Goal: Navigation & Orientation: Find specific page/section

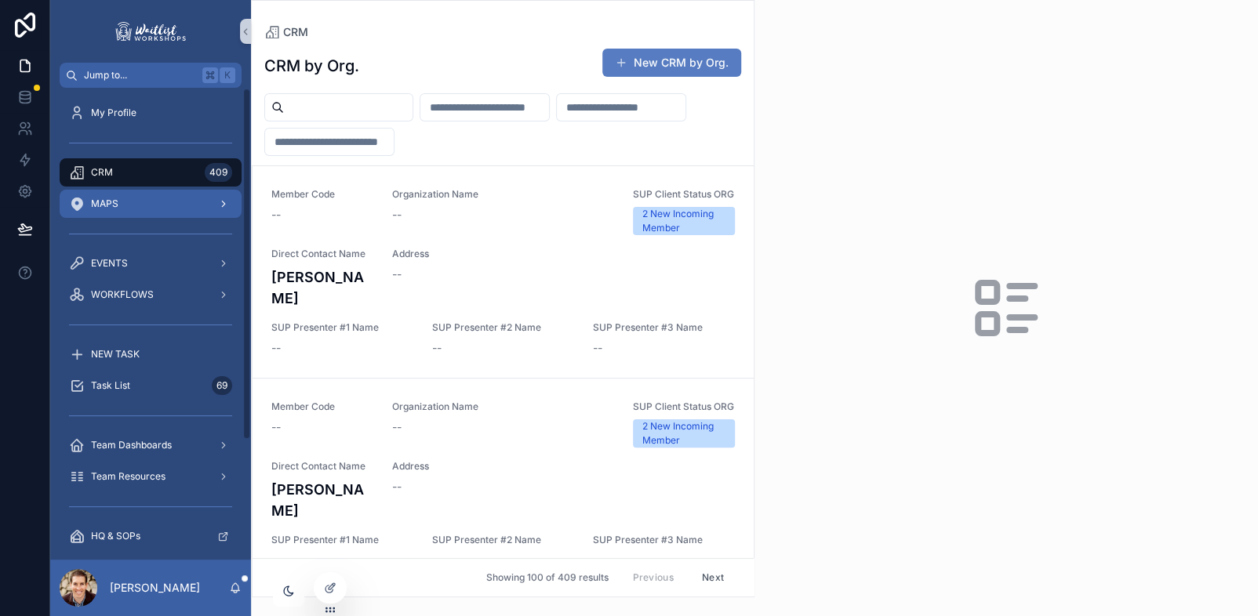
click at [111, 205] on span "MAPS" at bounding box center [104, 204] width 27 height 13
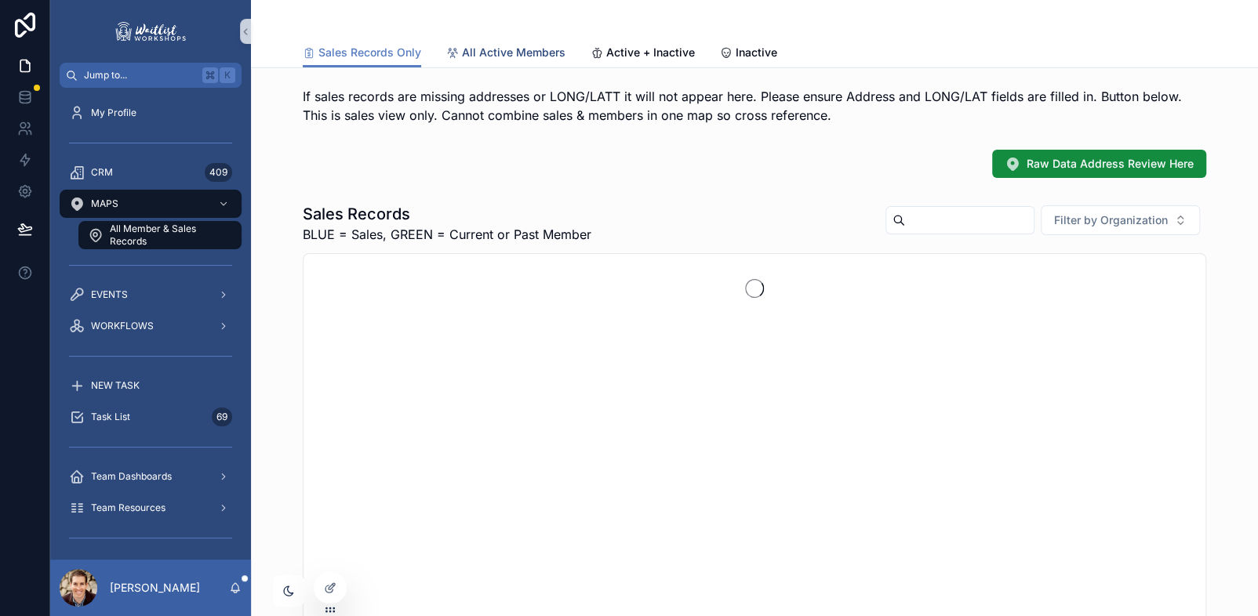
click at [518, 53] on span "All Active Members" at bounding box center [514, 53] width 104 height 16
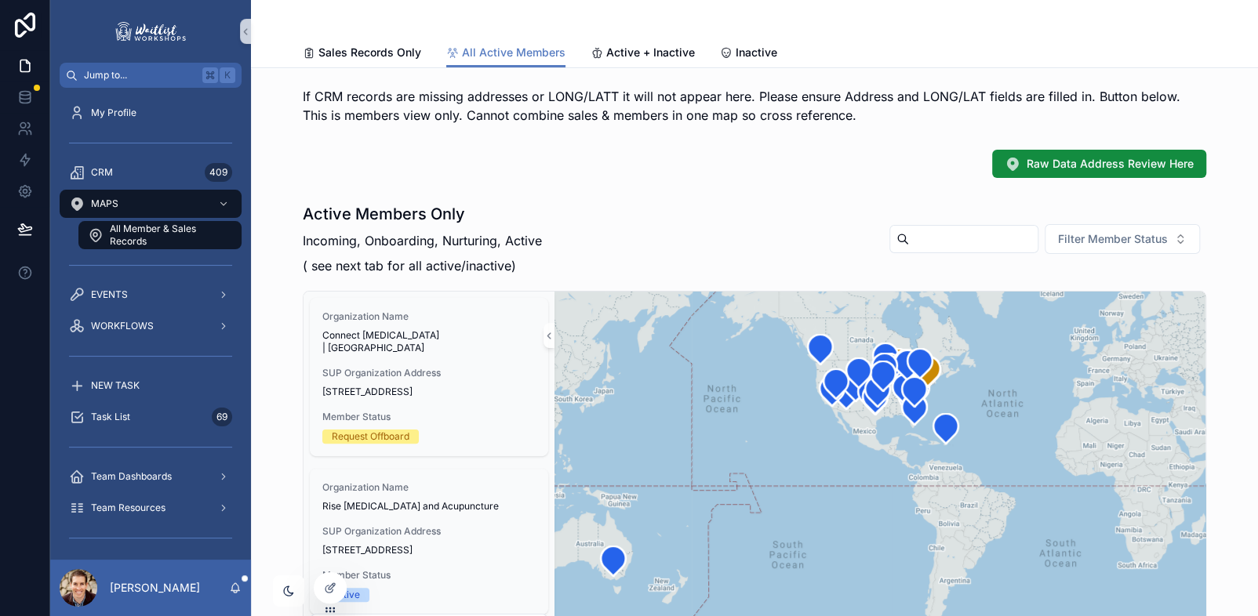
drag, startPoint x: 976, startPoint y: 422, endPoint x: 765, endPoint y: 402, distance: 211.9
click at [765, 402] on div "scrollable content" at bounding box center [879, 478] width 651 height 373
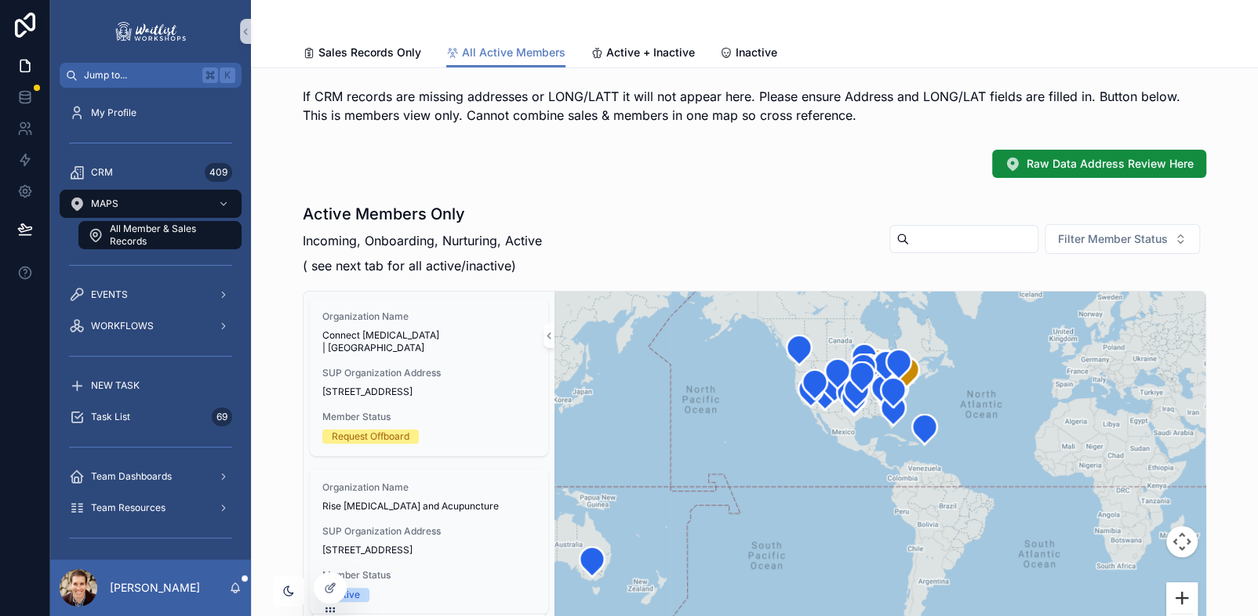
click at [1182, 594] on button "Zoom in" at bounding box center [1181, 598] width 31 height 31
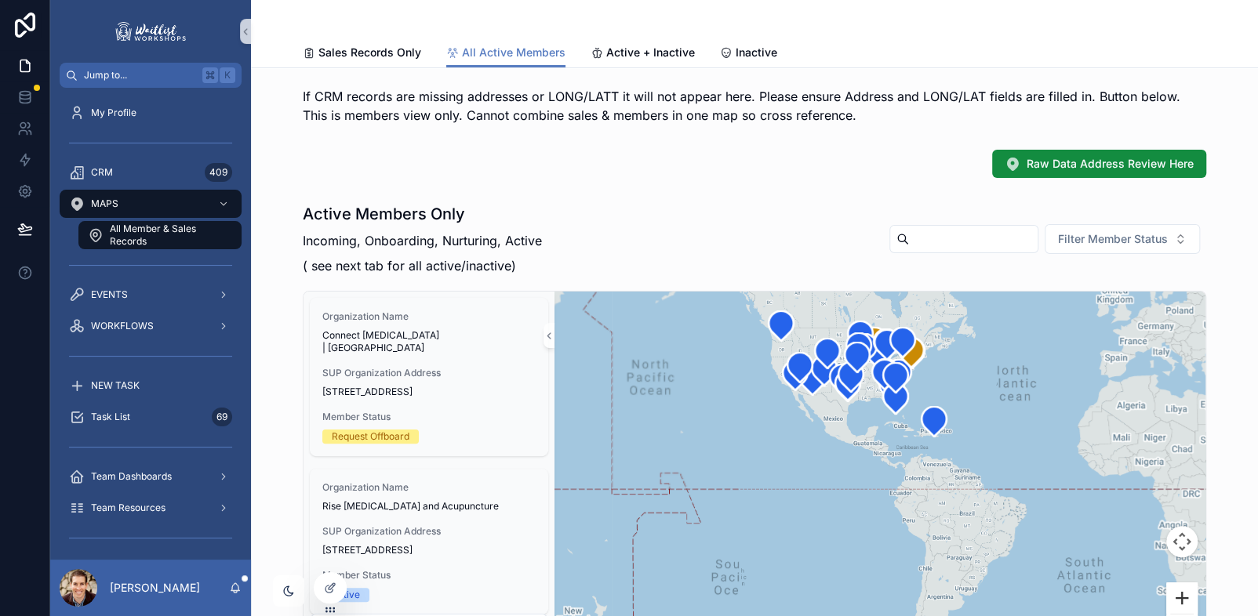
click at [1182, 594] on button "Zoom in" at bounding box center [1181, 598] width 31 height 31
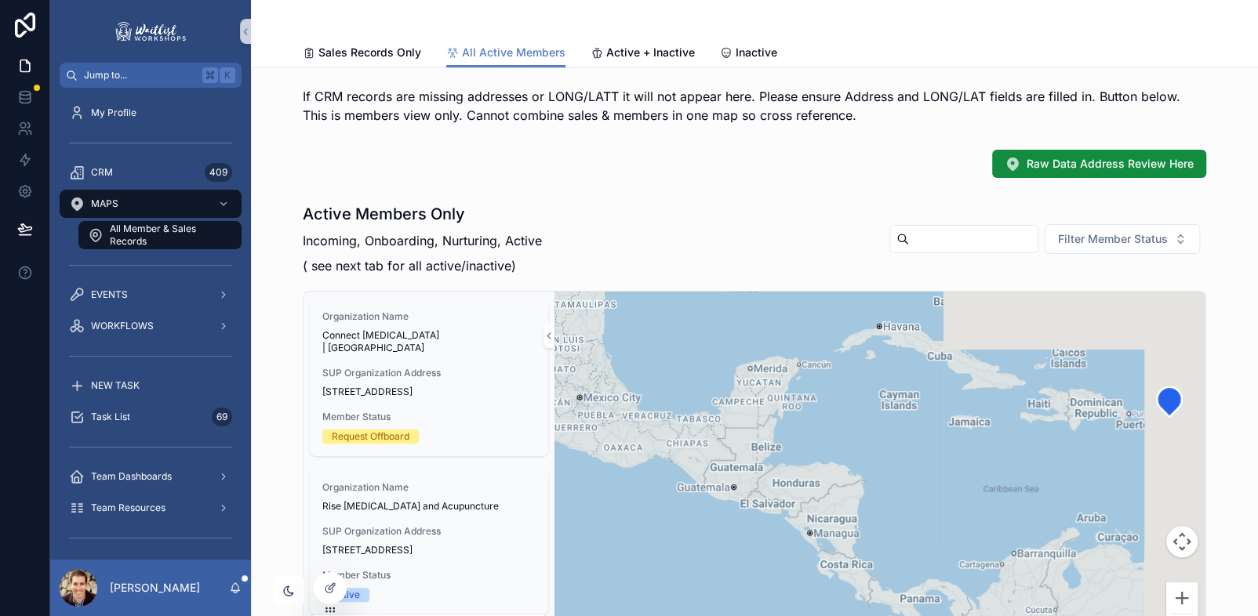
drag, startPoint x: 998, startPoint y: 391, endPoint x: 921, endPoint y: 635, distance: 255.7
click at [921, 616] on html "Jump to... K My Profile CRM 409 MAPS All Member & Sales Records EVENTS WORKFLOW…" at bounding box center [629, 308] width 1258 height 616
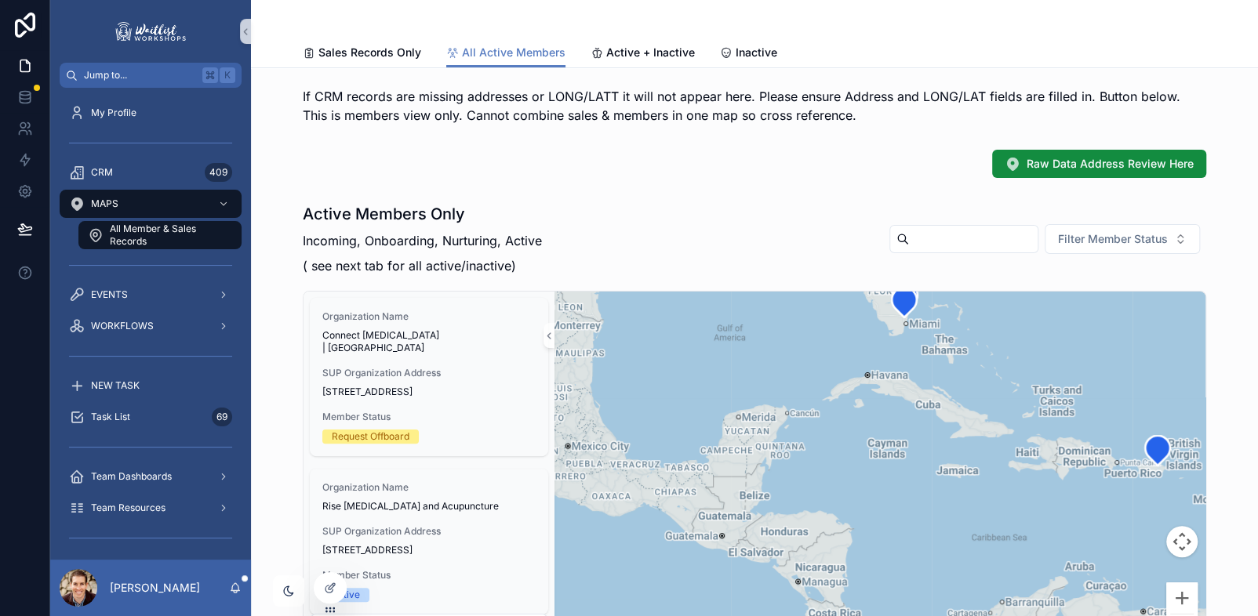
drag, startPoint x: 972, startPoint y: 506, endPoint x: 929, endPoint y: 637, distance: 137.7
click at [929, 616] on html "Jump to... K My Profile CRM 409 MAPS All Member & Sales Records EVENTS WORKFLOW…" at bounding box center [629, 308] width 1258 height 616
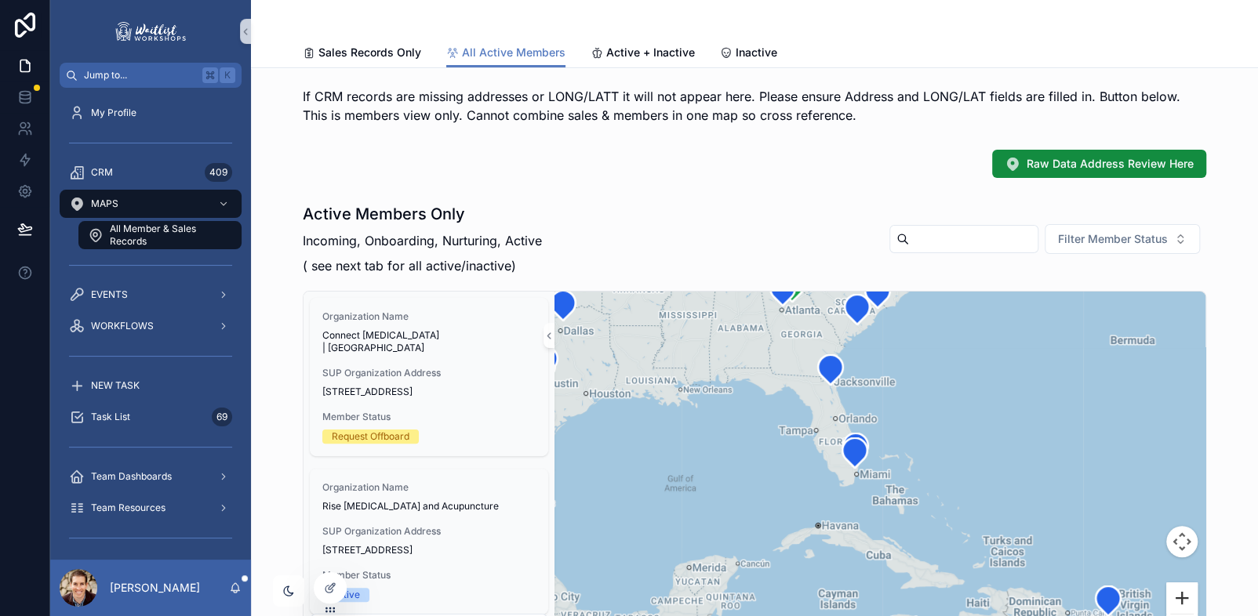
click at [1185, 593] on button "Zoom in" at bounding box center [1181, 598] width 31 height 31
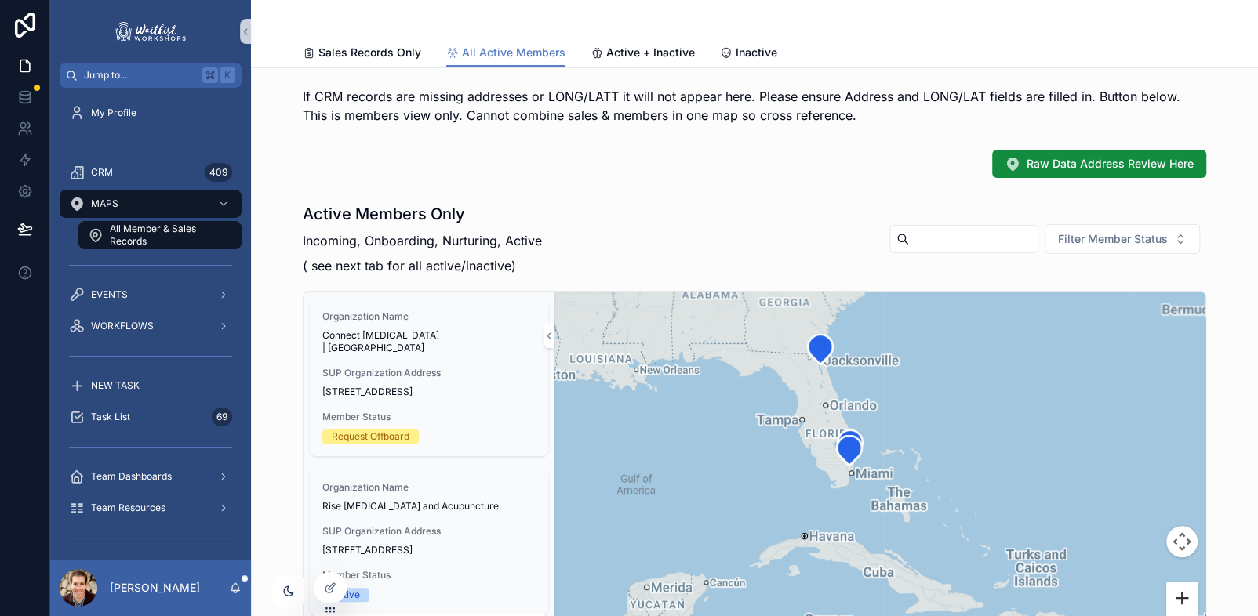
click at [1185, 593] on button "Zoom in" at bounding box center [1181, 598] width 31 height 31
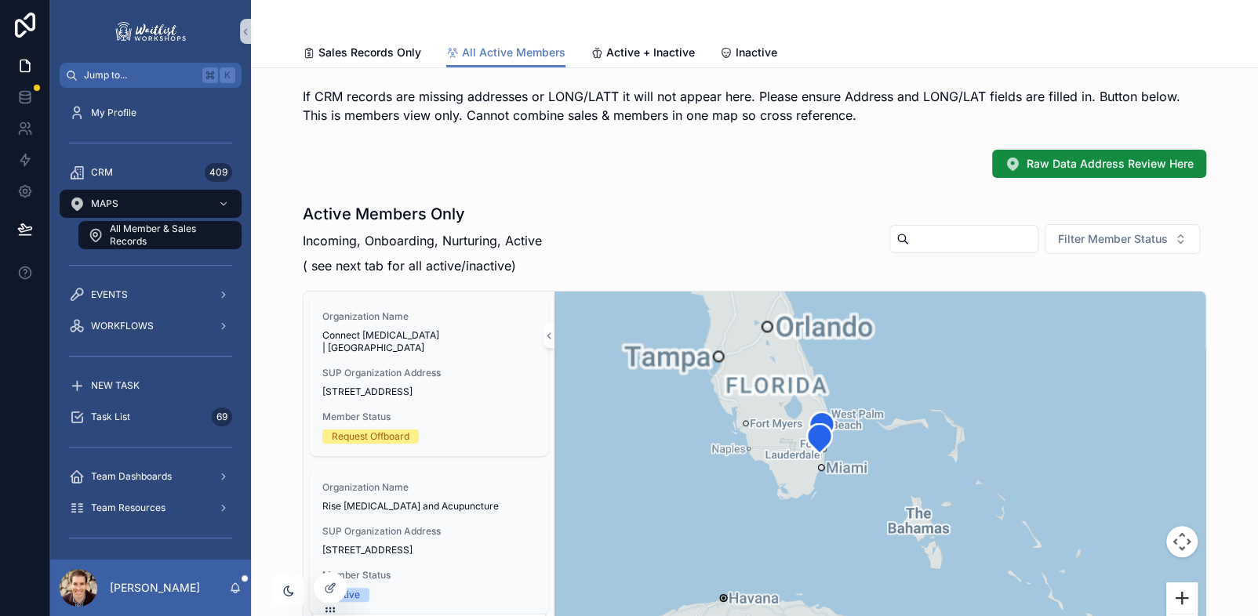
click at [1185, 593] on button "Zoom in" at bounding box center [1181, 598] width 31 height 31
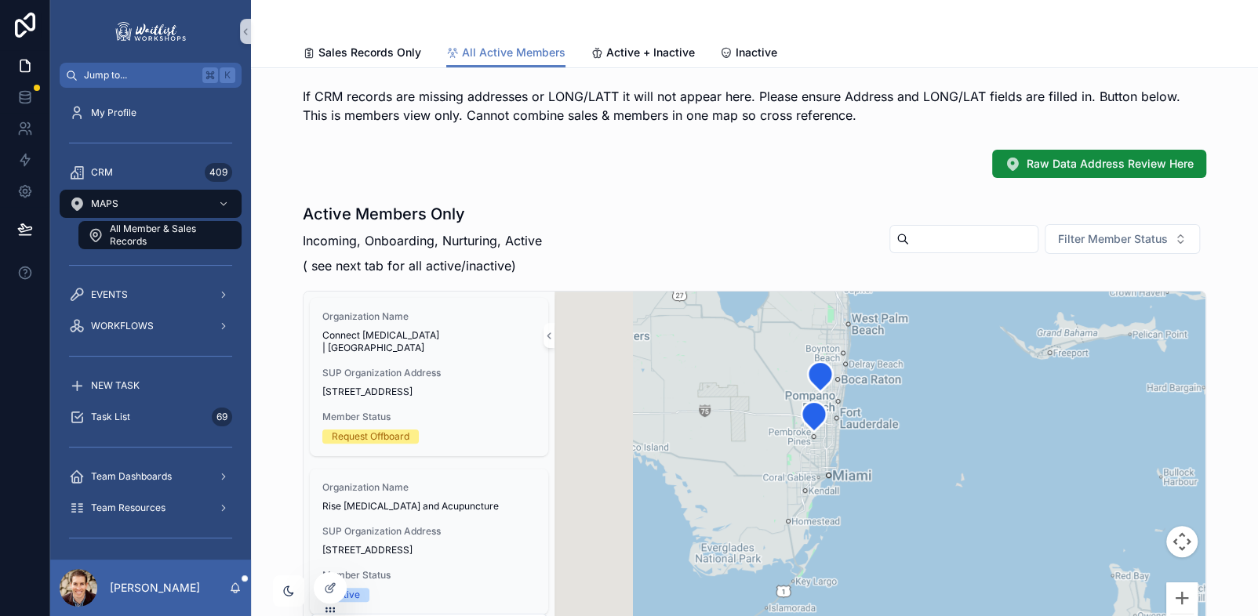
drag, startPoint x: 896, startPoint y: 504, endPoint x: 1060, endPoint y: 540, distance: 167.8
click at [1059, 540] on div "scrollable content" at bounding box center [879, 478] width 651 height 373
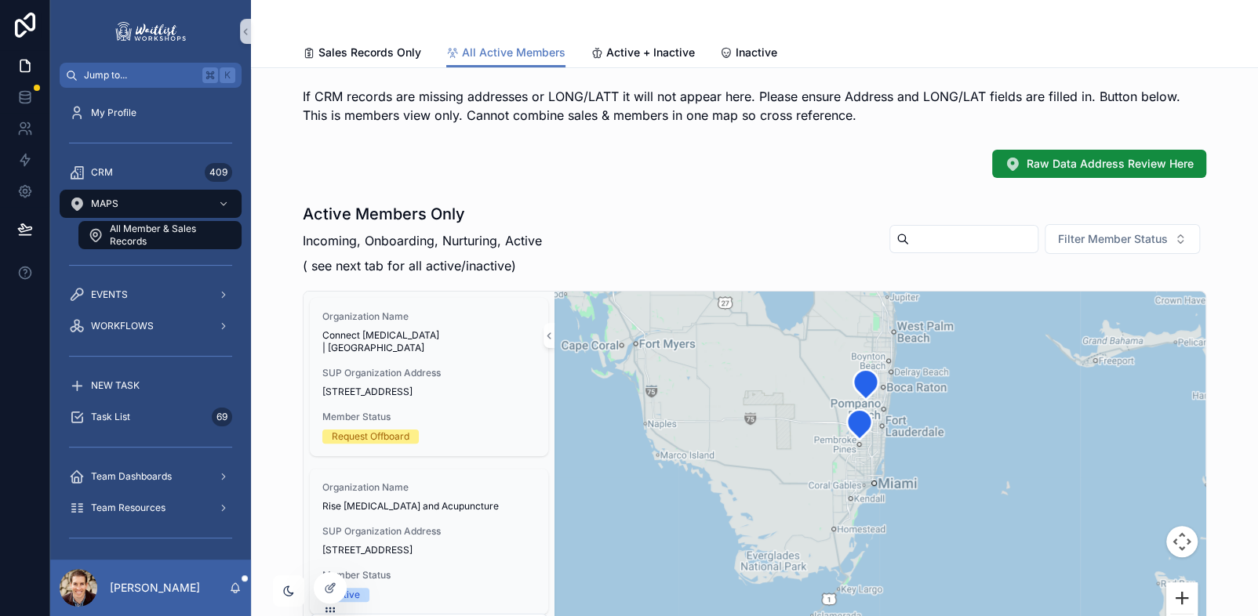
click at [1170, 594] on button "Zoom in" at bounding box center [1181, 598] width 31 height 31
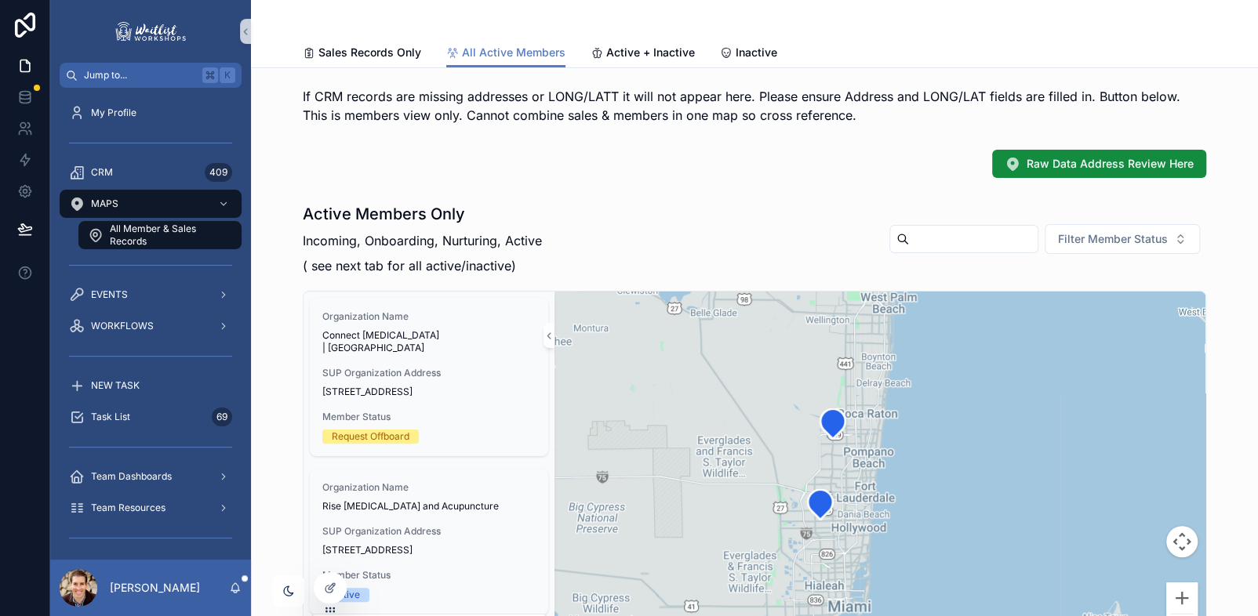
drag, startPoint x: 1077, startPoint y: 460, endPoint x: 1058, endPoint y: 581, distance: 123.0
click at [1058, 581] on div "scrollable content" at bounding box center [879, 478] width 651 height 373
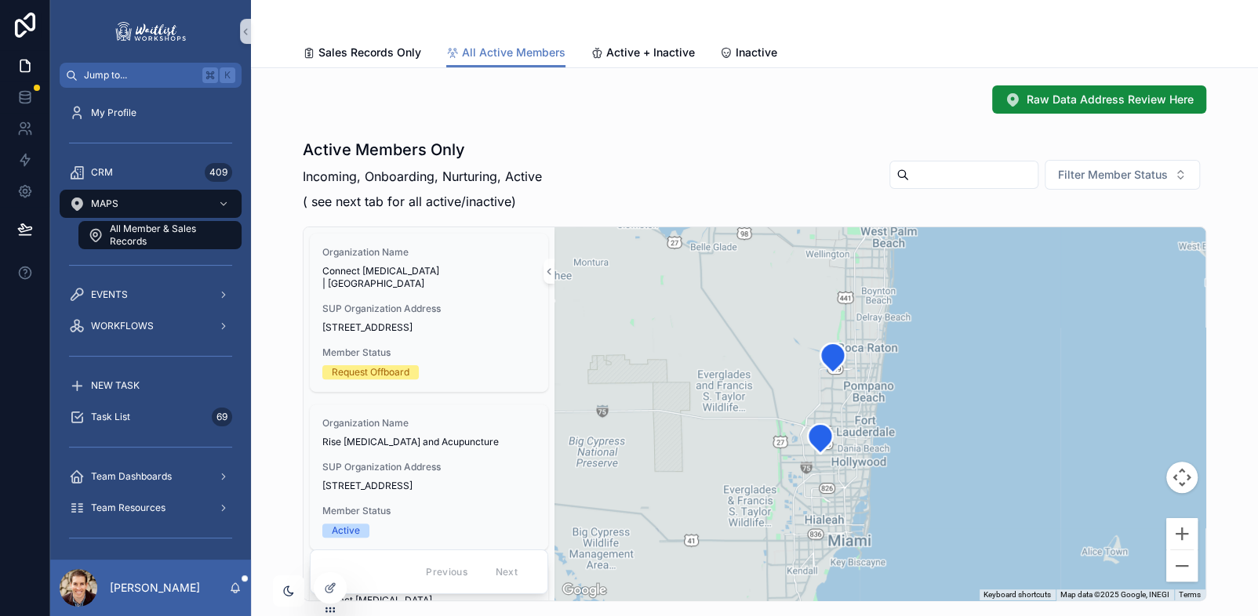
scroll to position [97, 0]
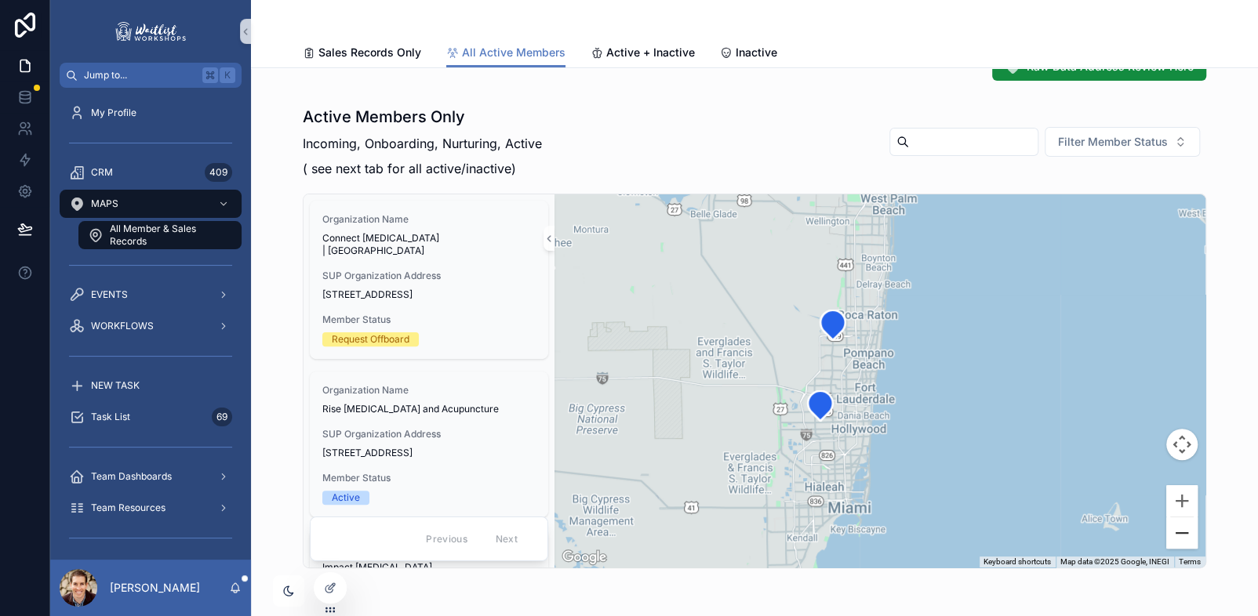
click at [1185, 540] on button "Zoom out" at bounding box center [1181, 533] width 31 height 31
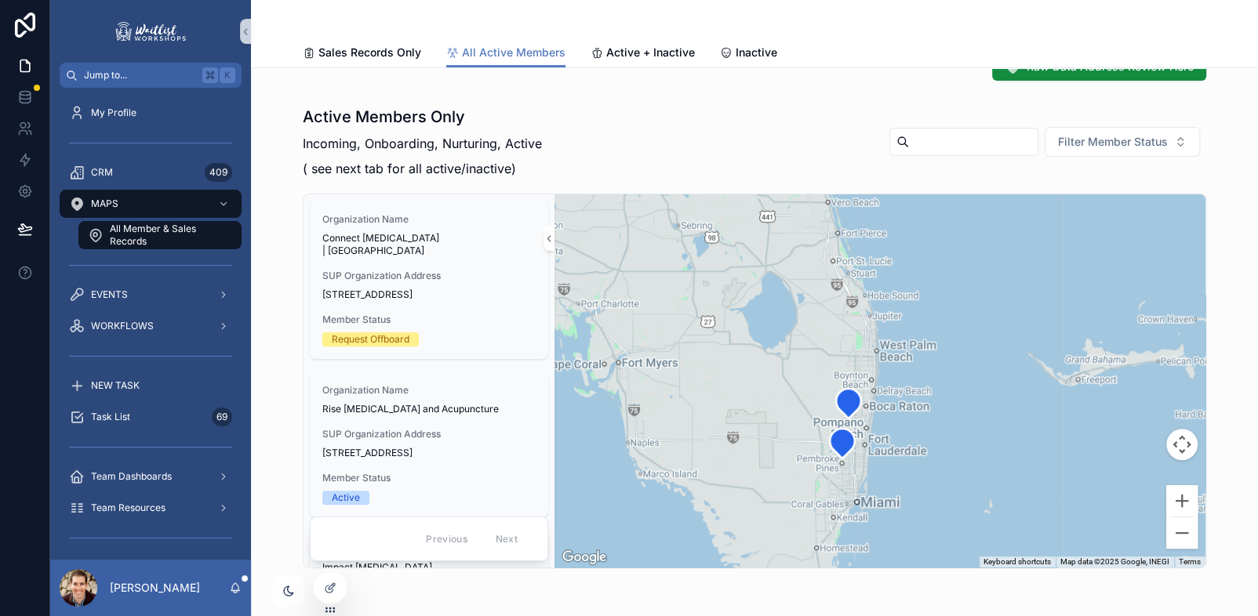
drag, startPoint x: 971, startPoint y: 419, endPoint x: 963, endPoint y: 479, distance: 60.9
click at [963, 479] on div "scrollable content" at bounding box center [879, 381] width 651 height 373
click at [1184, 499] on button "Zoom in" at bounding box center [1181, 500] width 31 height 31
